Goal: Find specific page/section: Find specific page/section

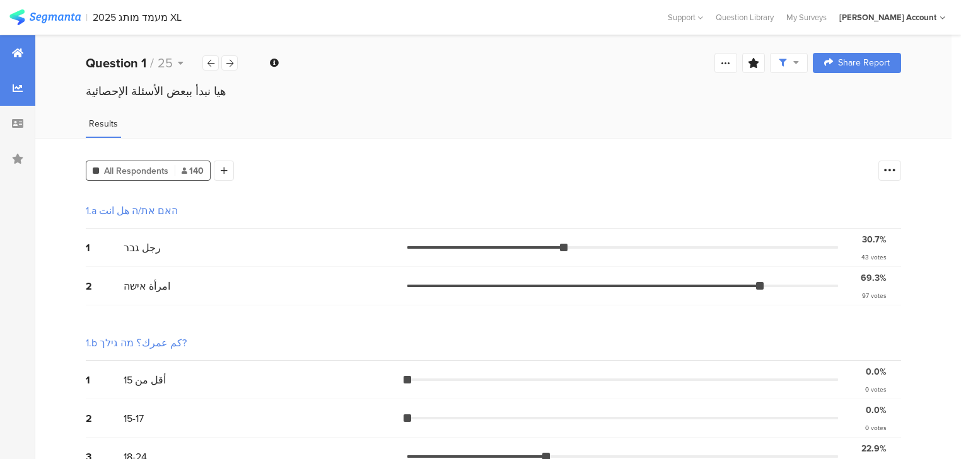
click at [13, 67] on div at bounding box center [17, 52] width 35 height 35
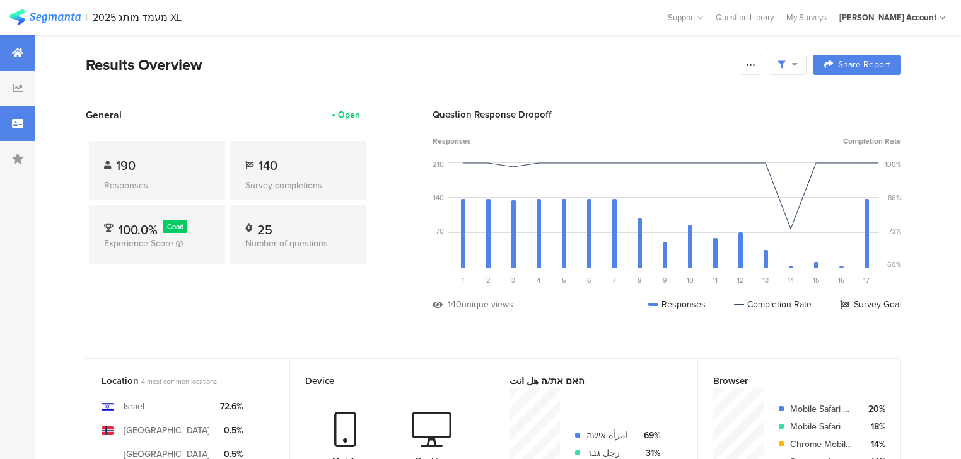
click at [13, 134] on div at bounding box center [17, 123] width 35 height 35
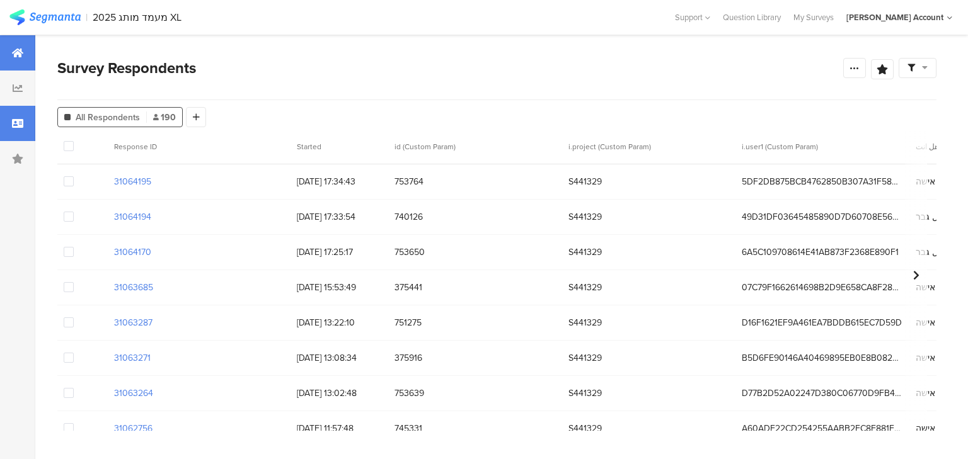
click at [24, 50] on div at bounding box center [17, 52] width 35 height 35
